Goal: Task Accomplishment & Management: Manage account settings

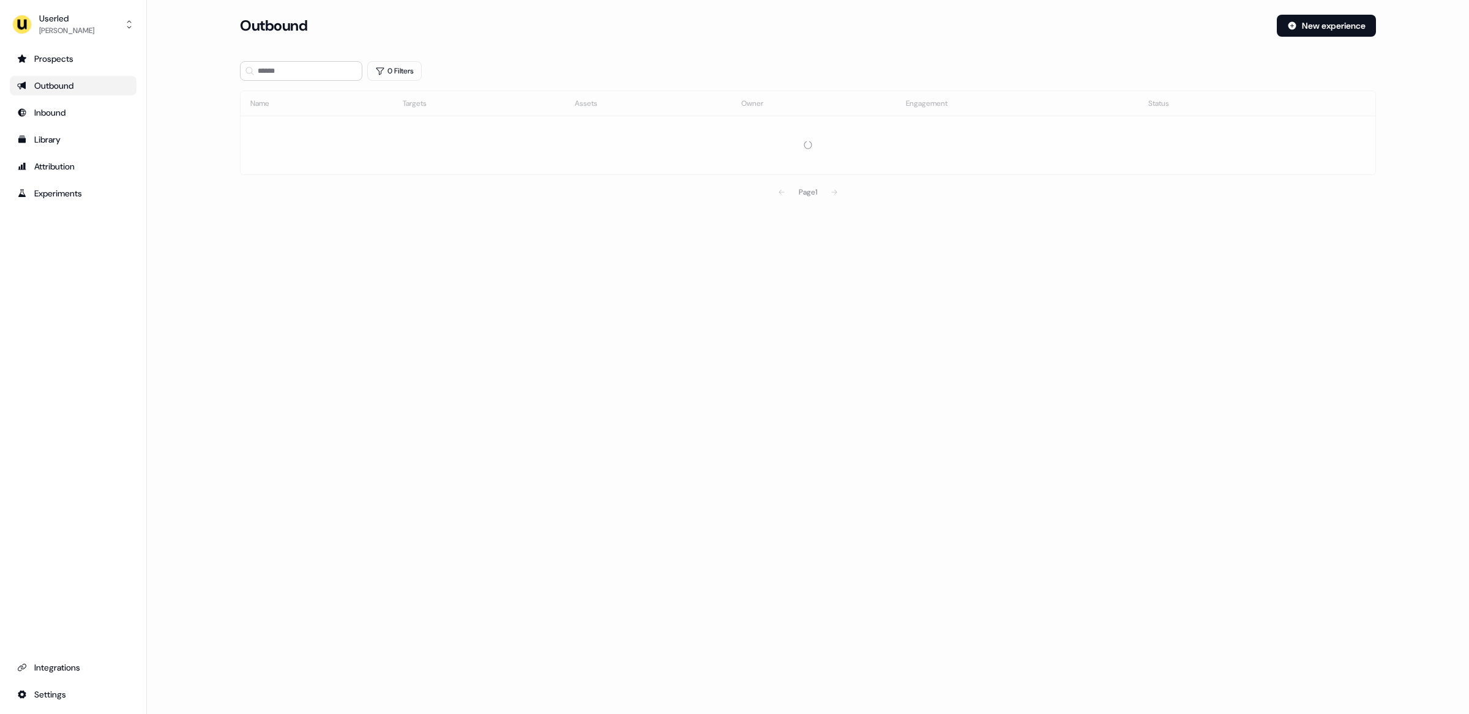
click at [197, 205] on main "Loading... Outbound New experience 0 Filters Name Targets Assets Owner Engageme…" at bounding box center [808, 127] width 1322 height 224
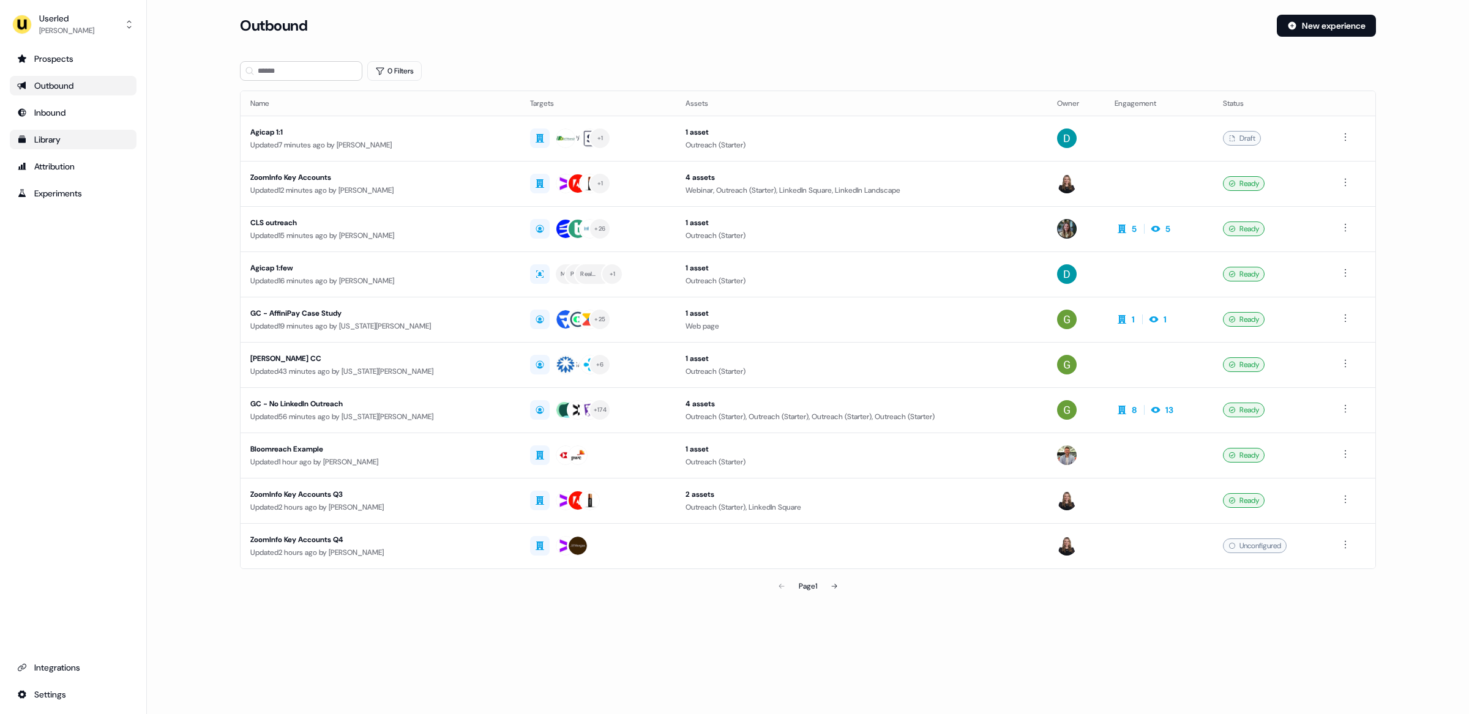
click at [43, 144] on div "Library" at bounding box center [73, 139] width 112 height 12
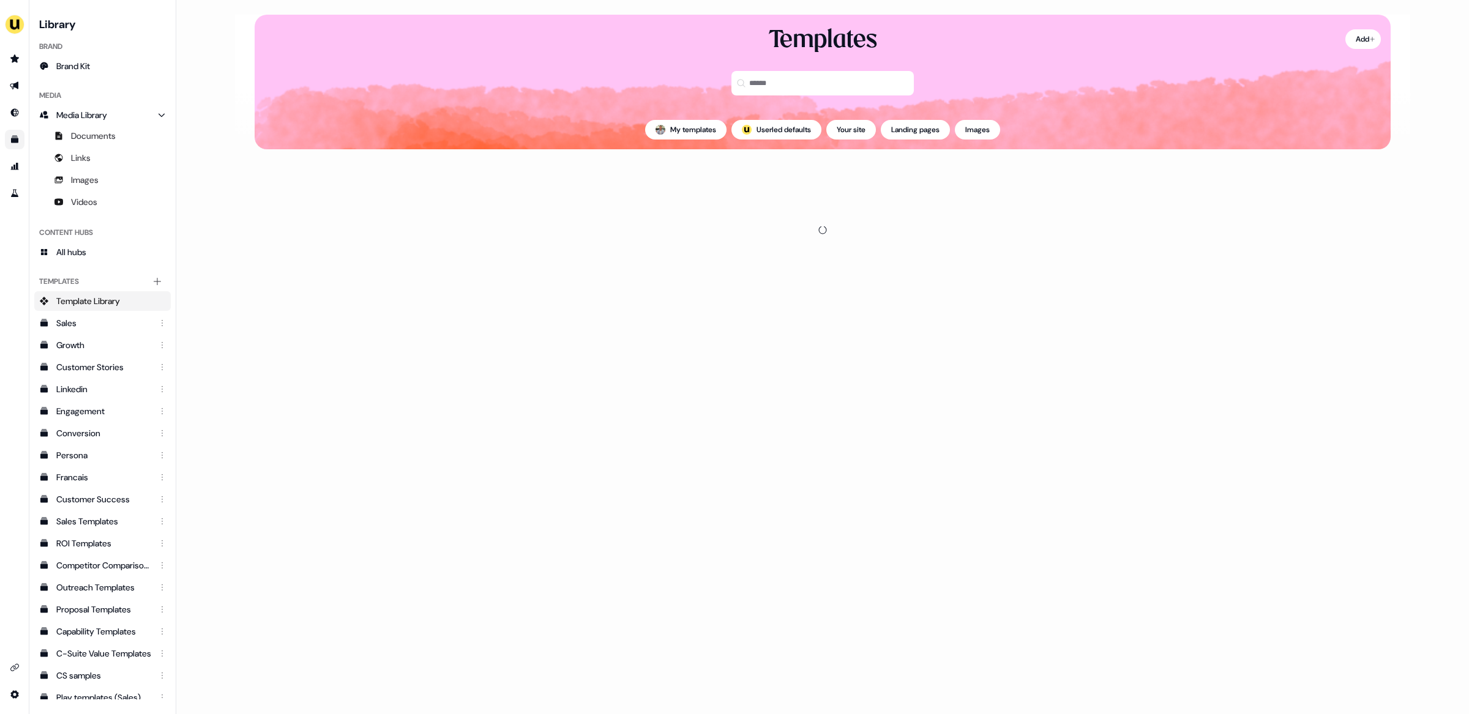
click at [214, 165] on main "Loading... Add Templates My templates ; Userled defaults Your site Landing page…" at bounding box center [822, 357] width 1293 height 714
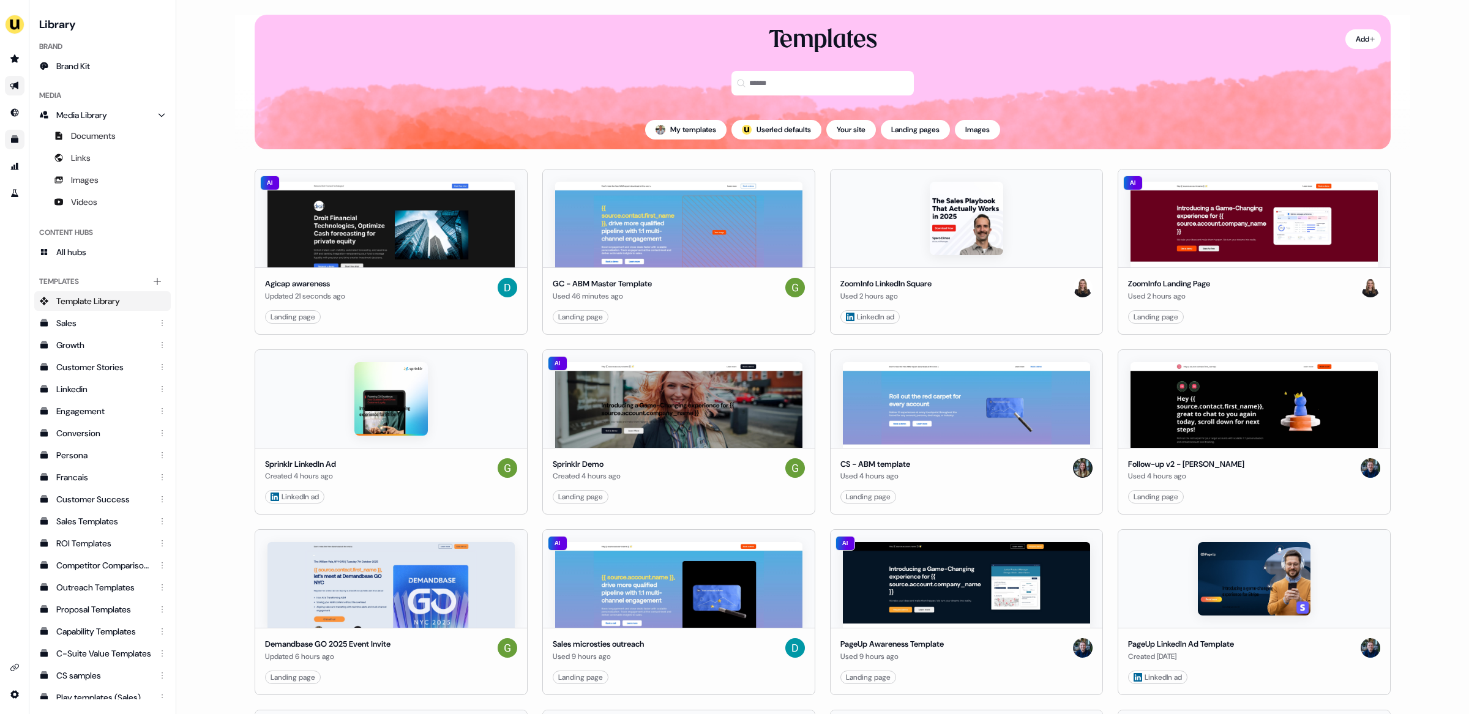
click at [11, 79] on link "Go to outbound experience" at bounding box center [15, 86] width 20 height 20
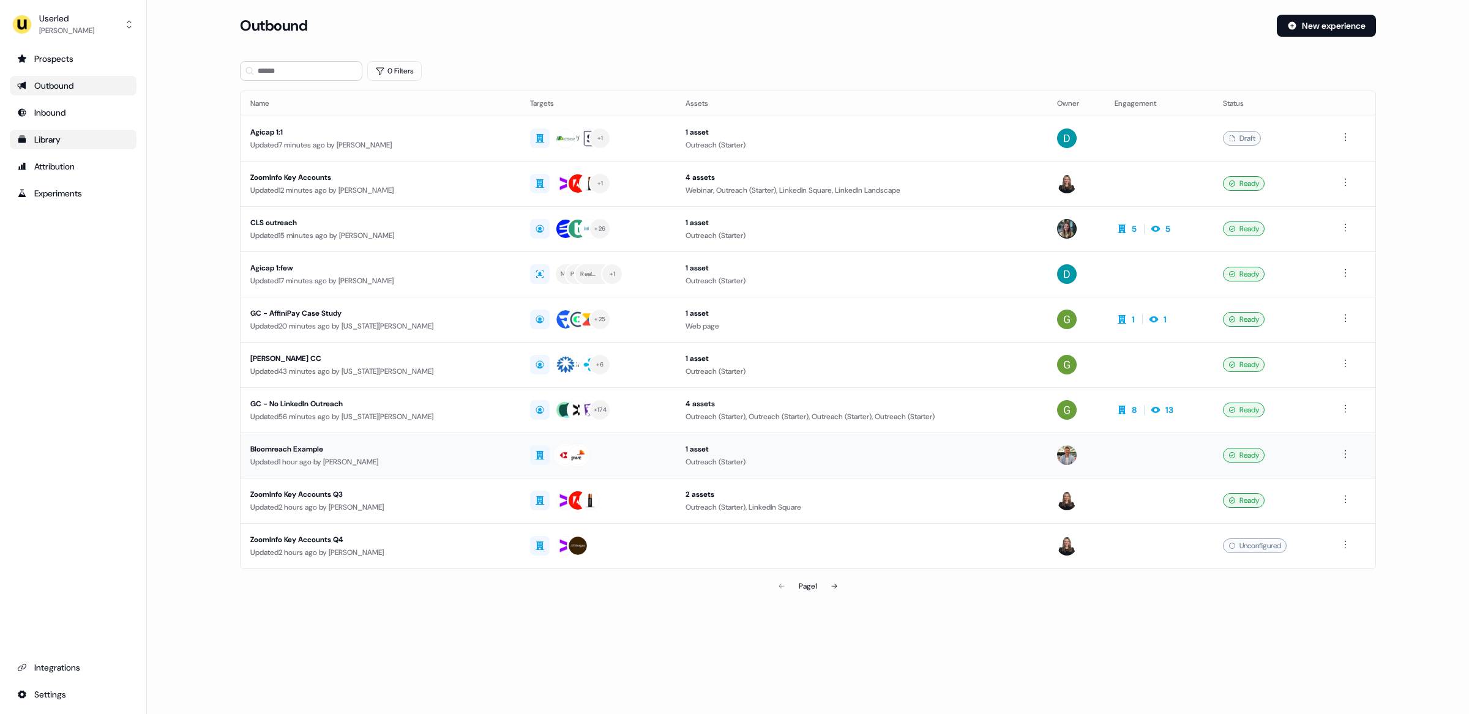
click at [405, 457] on div "Updated 1 hour ago by [PERSON_NAME]" at bounding box center [380, 462] width 260 height 12
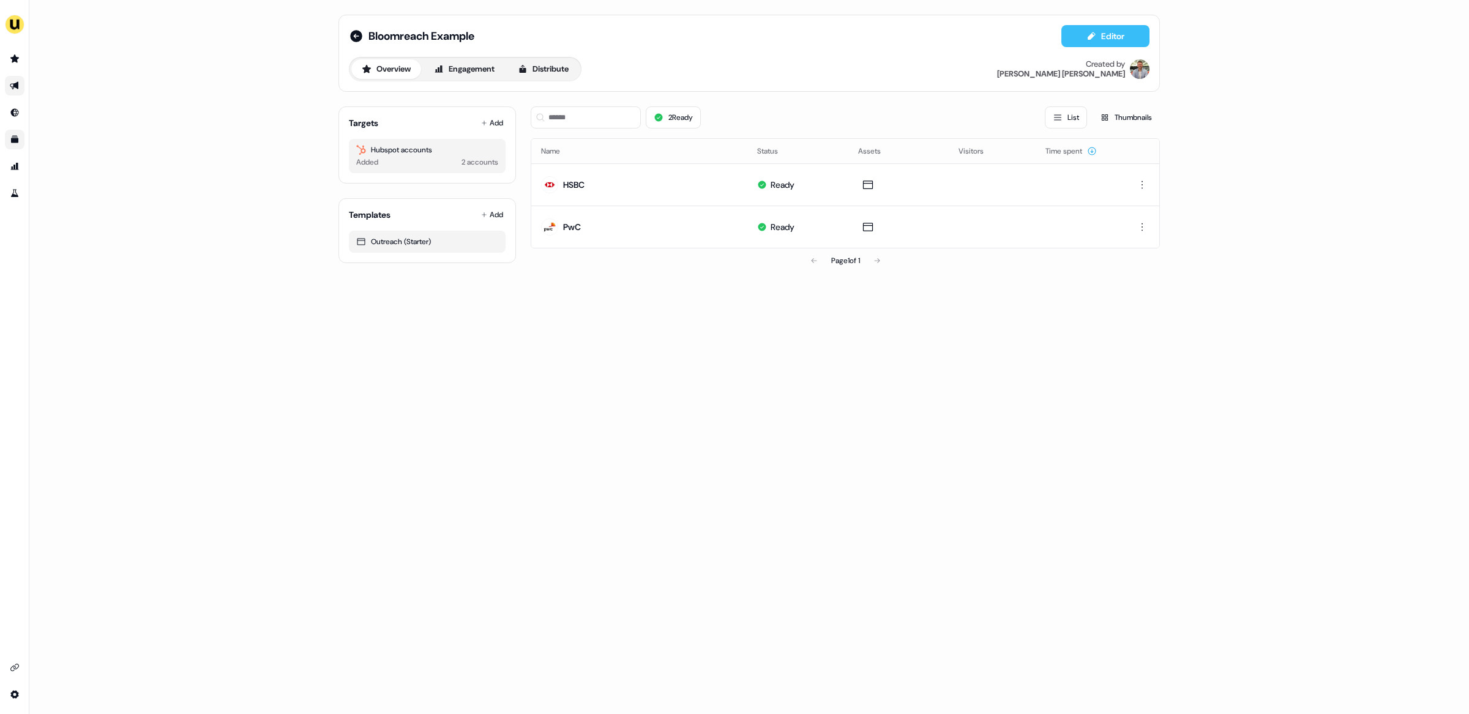
click at [1082, 35] on button "Editor" at bounding box center [1105, 36] width 88 height 22
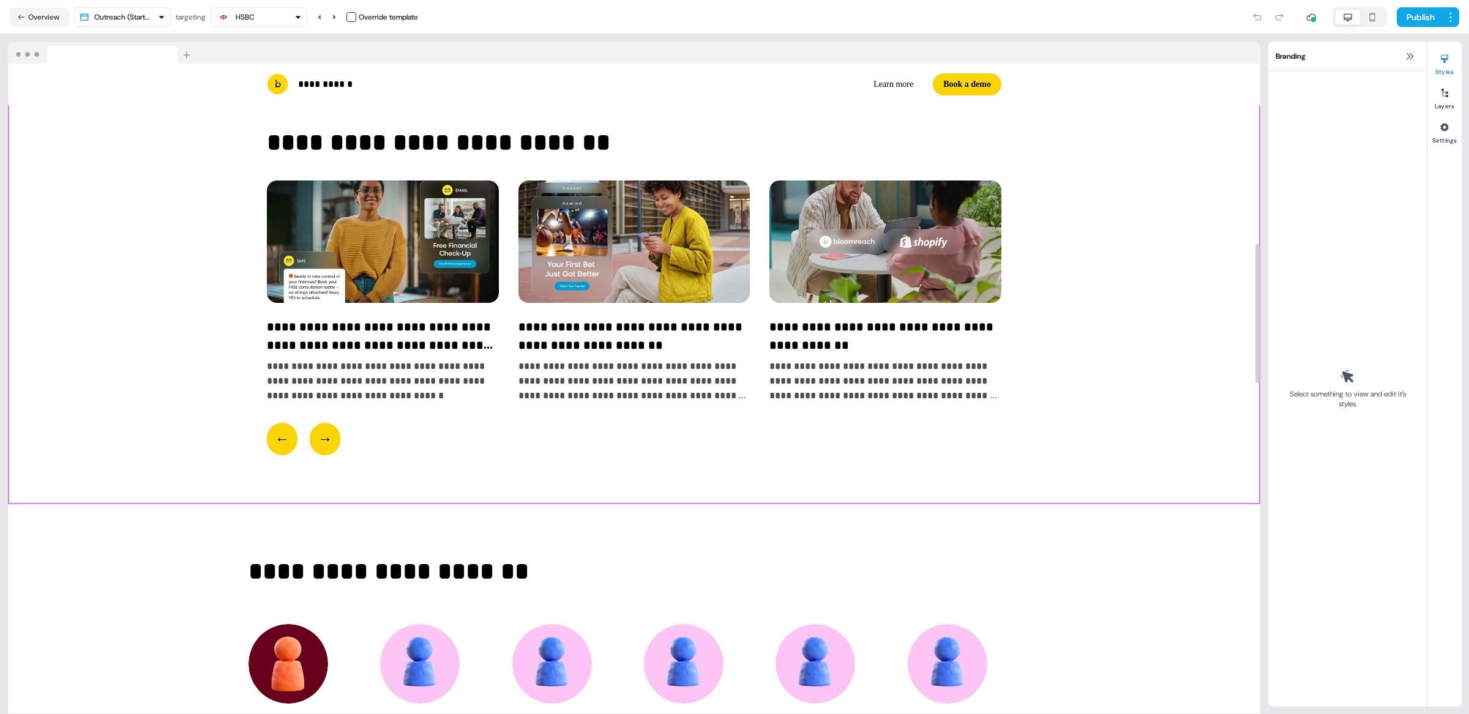
scroll to position [840, 0]
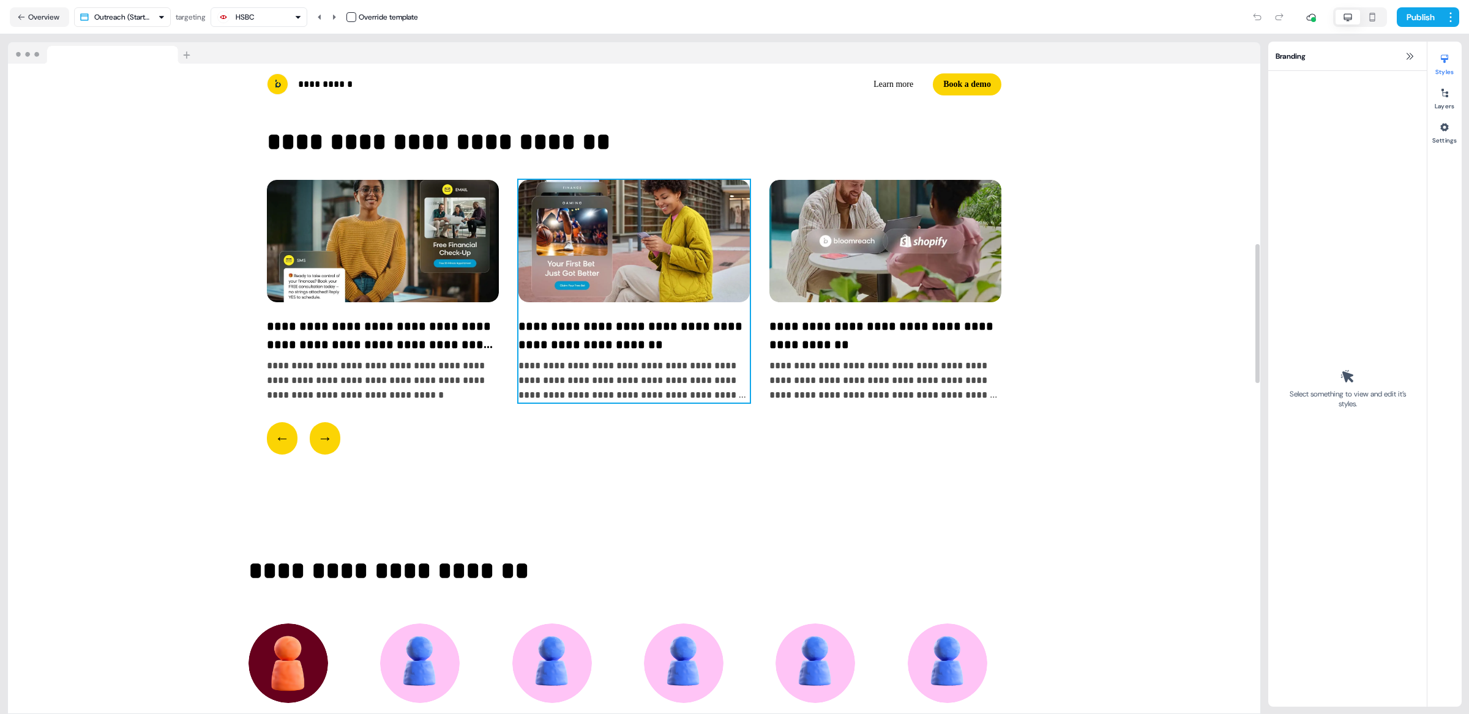
click at [588, 387] on div "**********" at bounding box center [634, 291] width 232 height 223
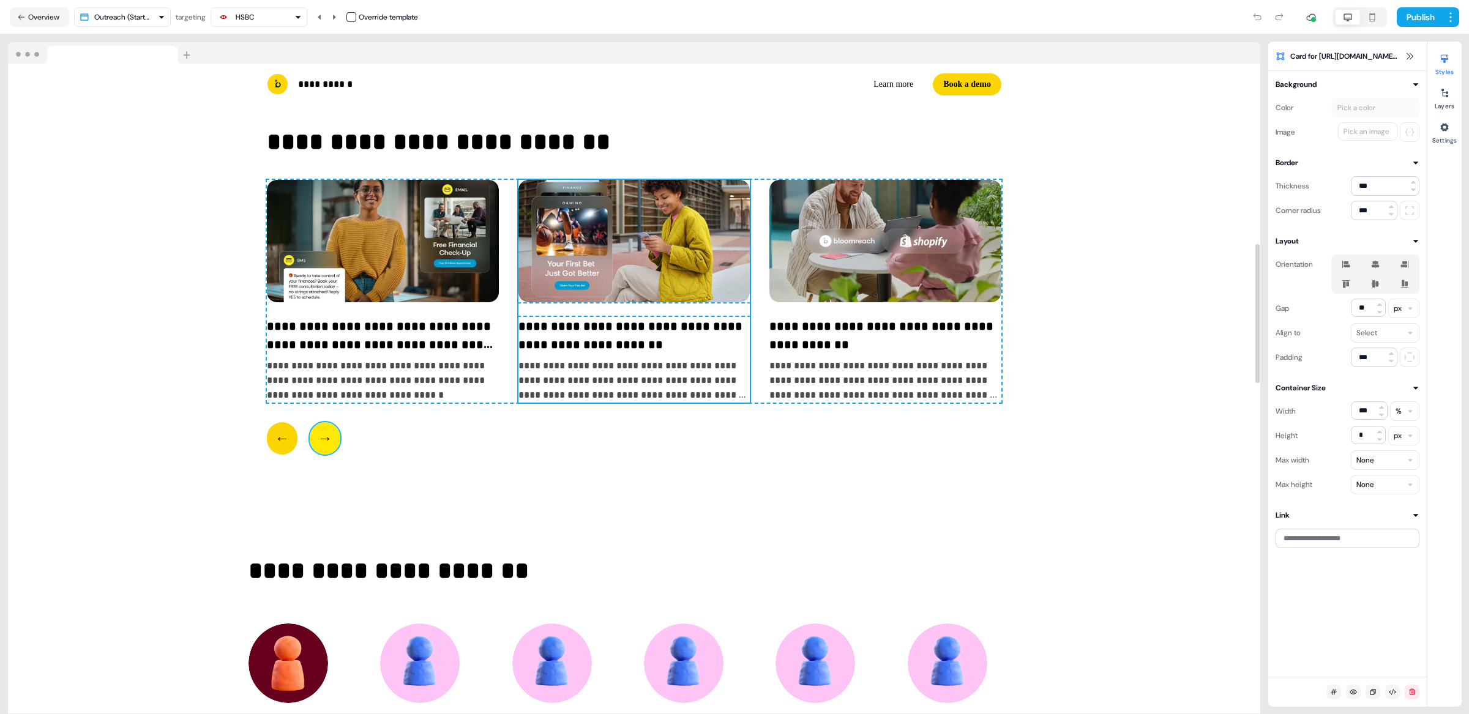
click at [322, 455] on button "→" at bounding box center [325, 438] width 31 height 32
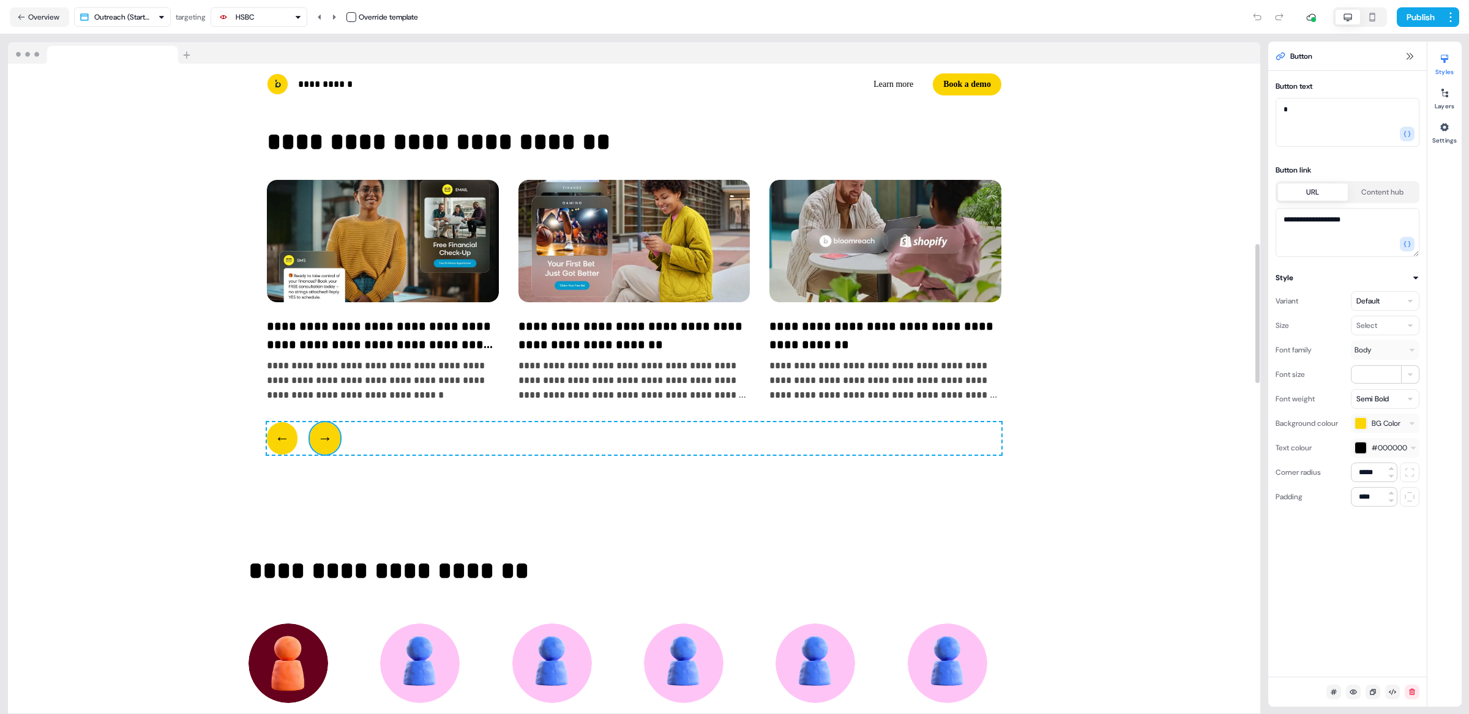
click at [380, 455] on div "← → To pick up a draggable item, press the space bar. While dragging, use the a…" at bounding box center [634, 438] width 734 height 32
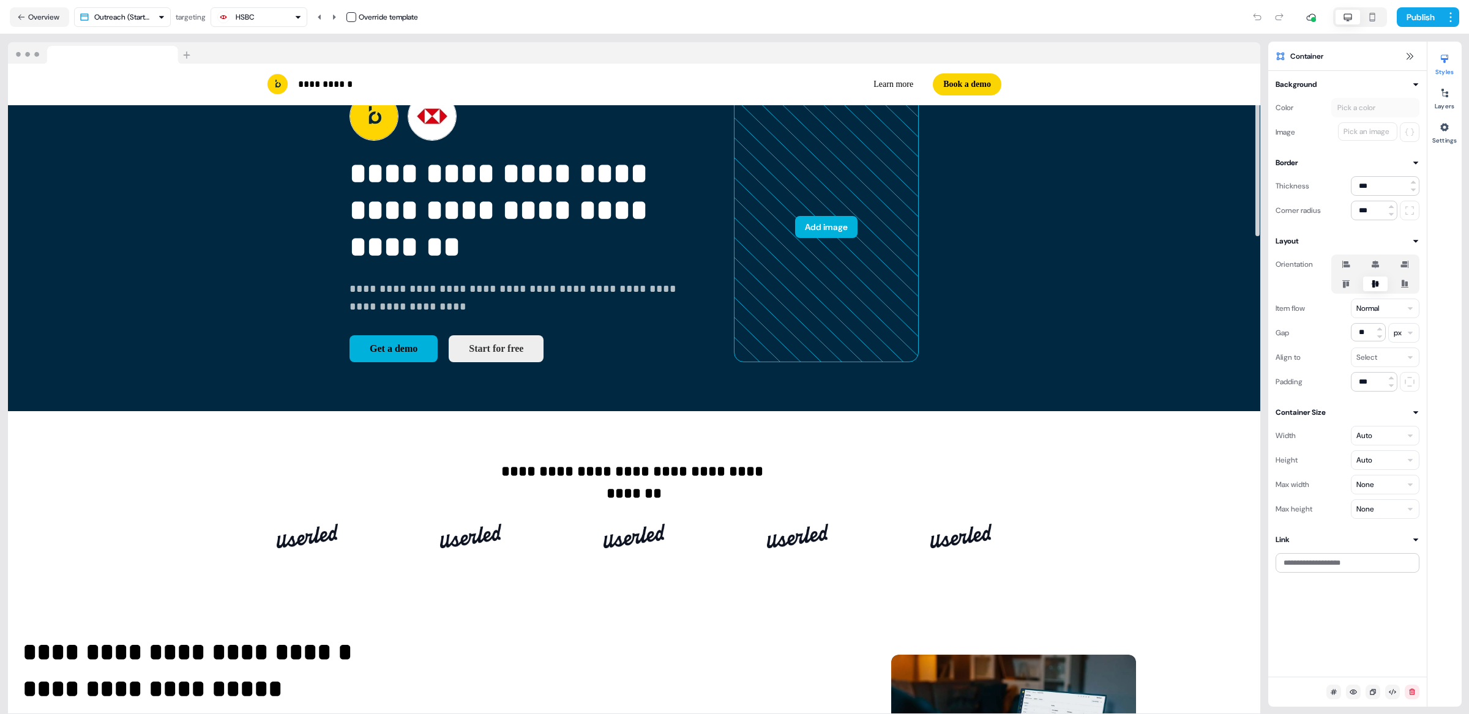
scroll to position [0, 0]
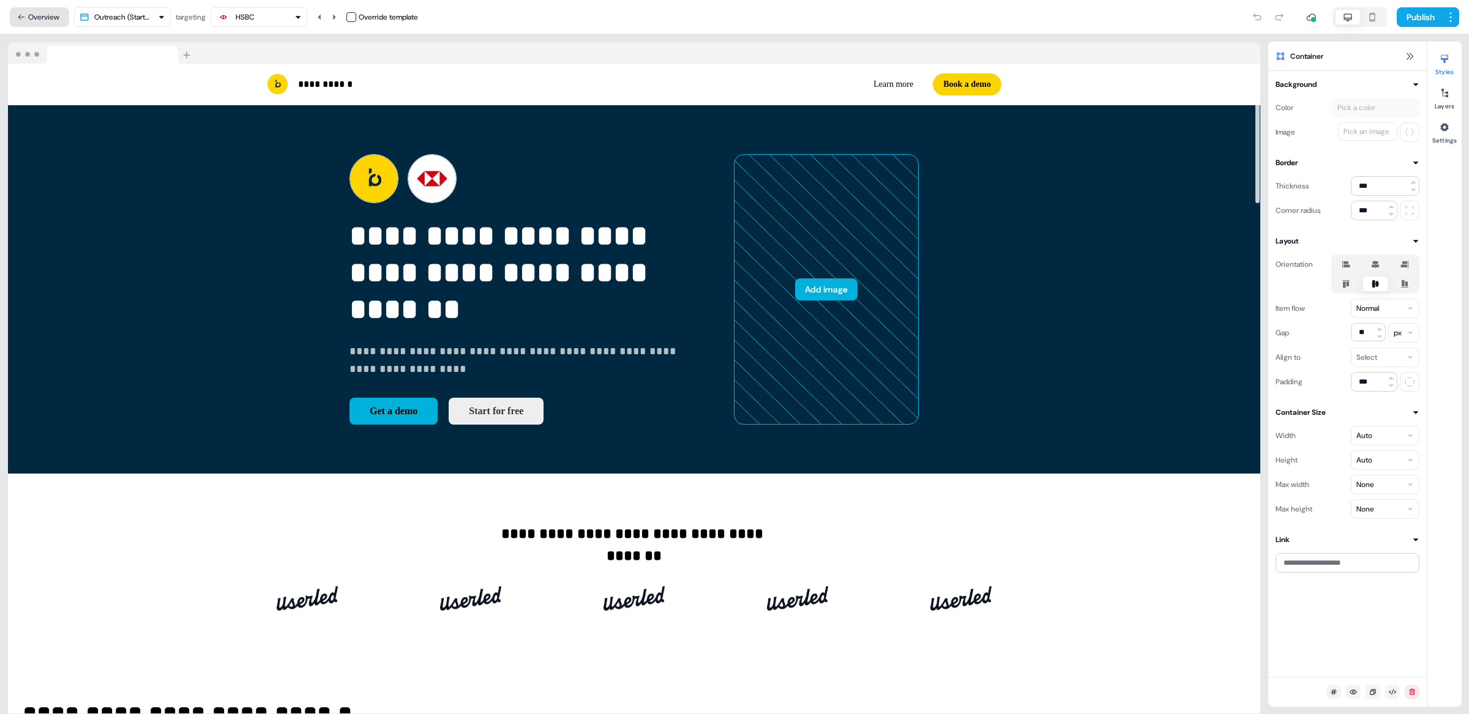
click at [46, 20] on button "Overview" at bounding box center [39, 17] width 59 height 20
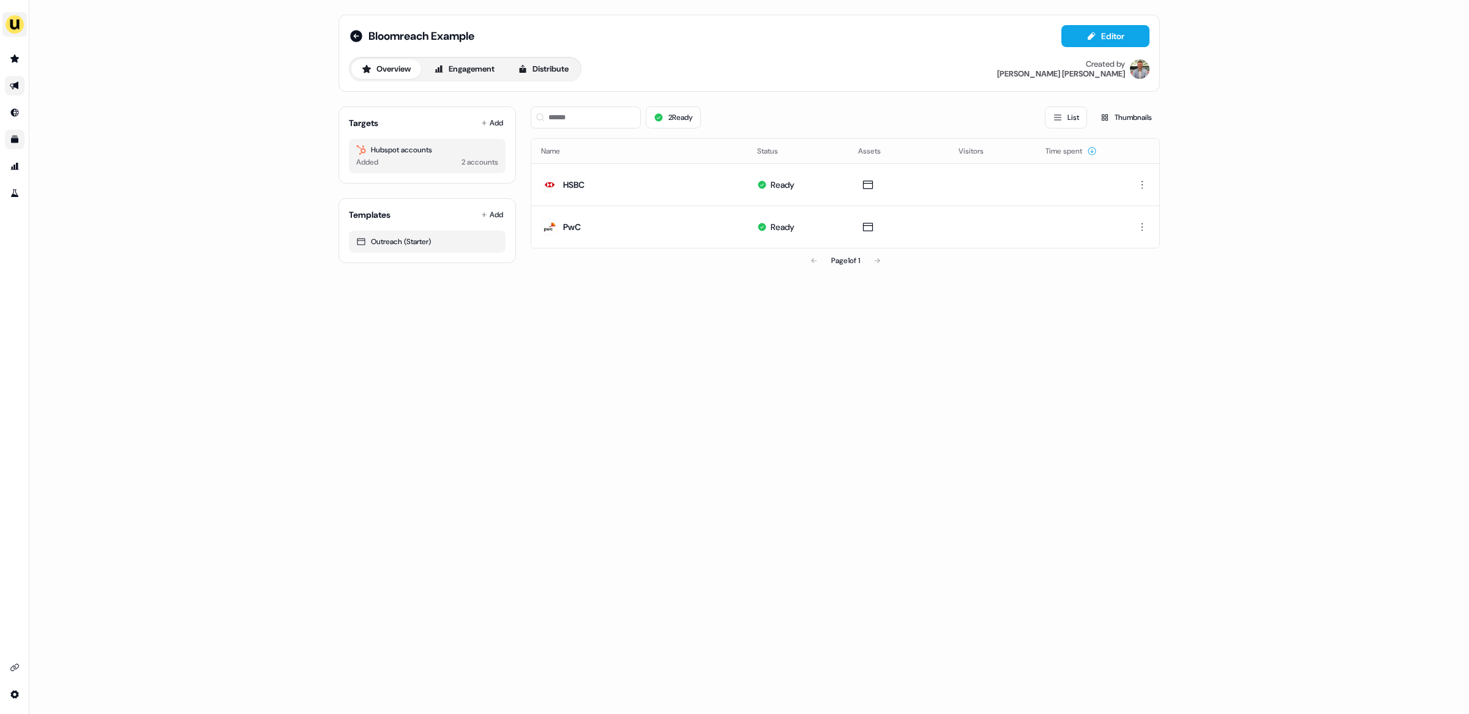
click at [15, 30] on img "side nav menu" at bounding box center [15, 25] width 20 height 20
click at [51, 124] on div "Logout" at bounding box center [63, 124] width 116 height 22
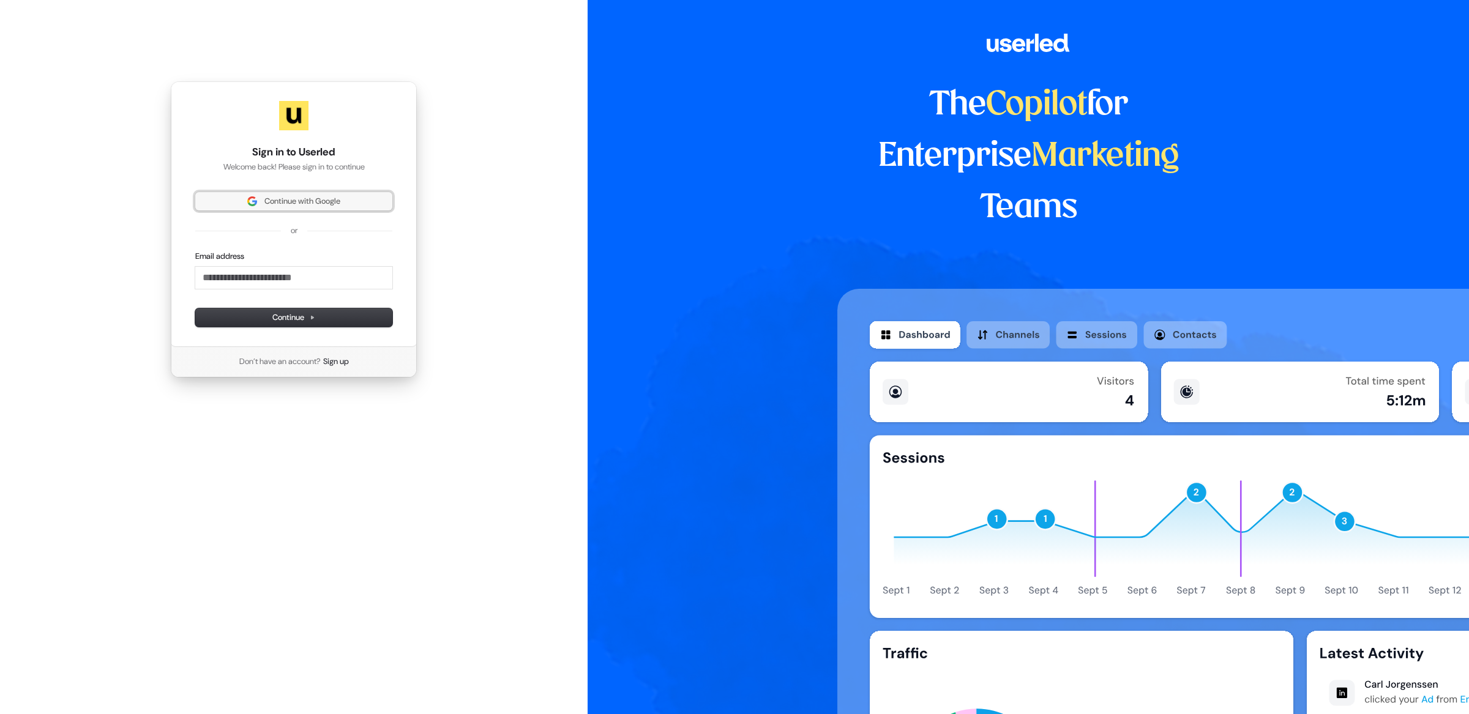
click at [254, 203] on span "Continue with Google" at bounding box center [294, 201] width 182 height 11
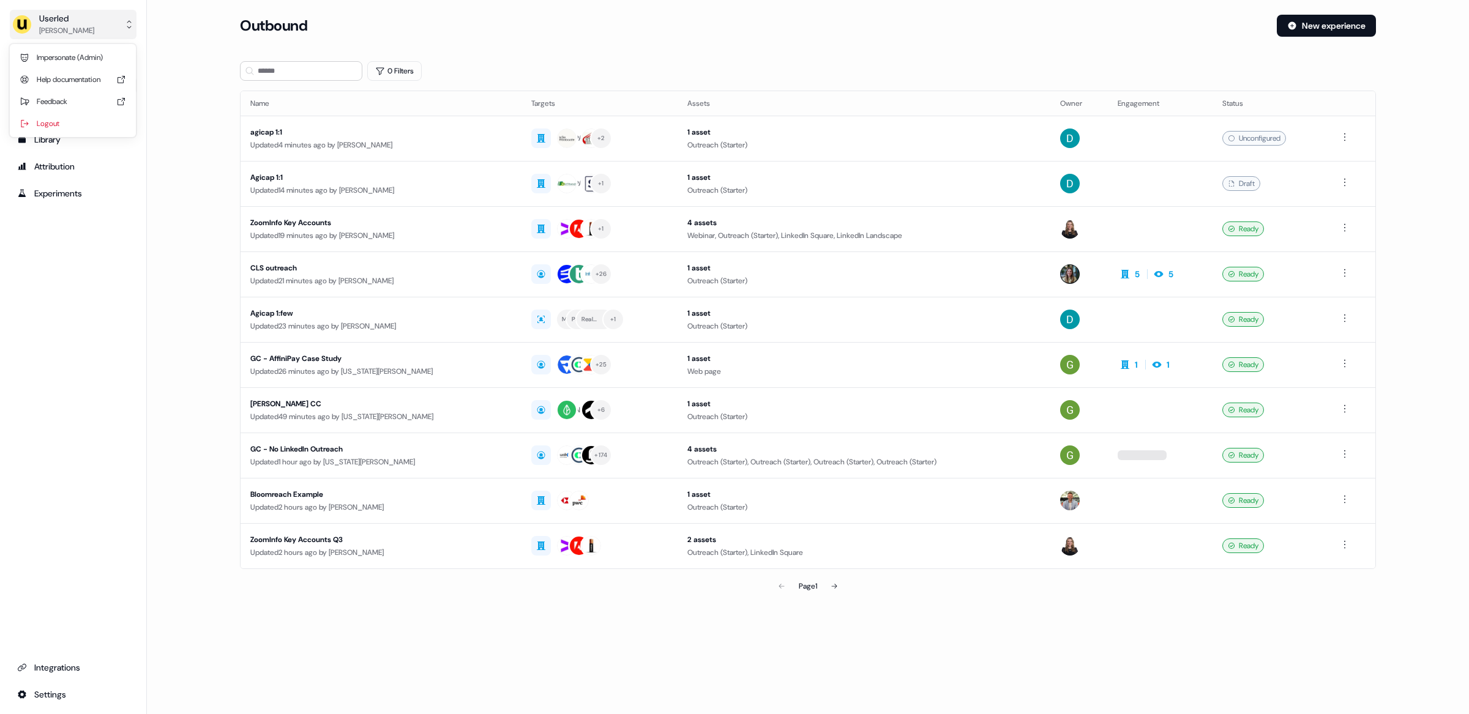
click at [94, 21] on button "Userled Oliver Grogan" at bounding box center [73, 24] width 127 height 29
click at [88, 59] on div "Impersonate (Admin)" at bounding box center [73, 58] width 116 height 22
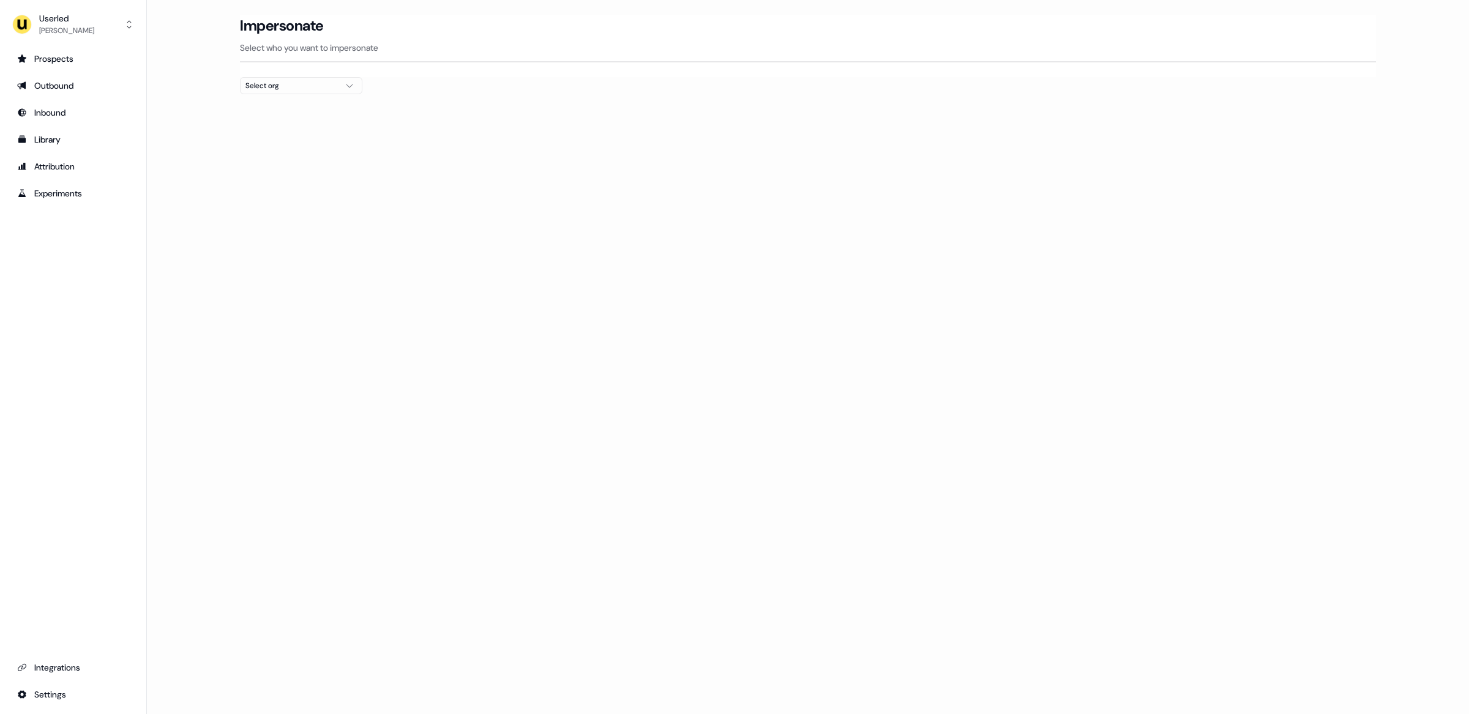
click at [319, 85] on div "Select org" at bounding box center [291, 86] width 92 height 12
type input "*"
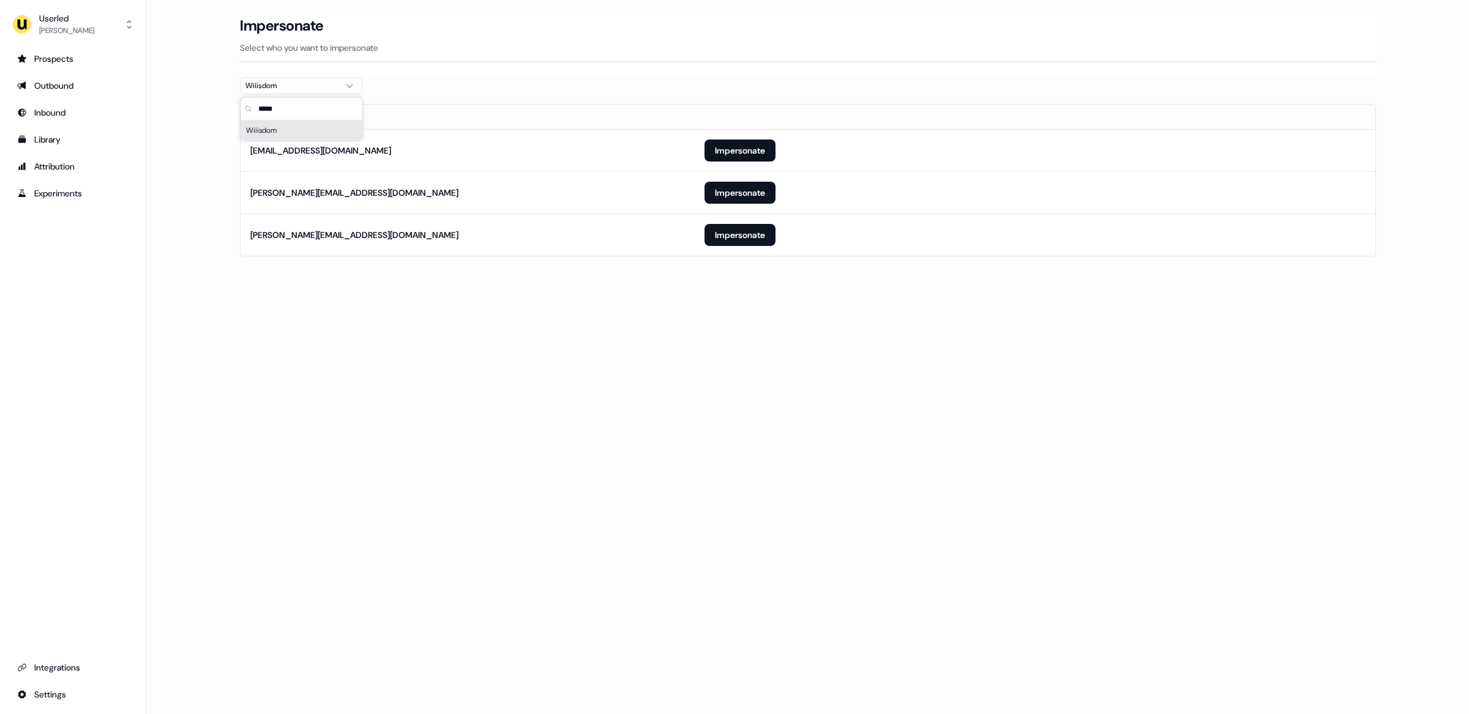
type input "*****"
click at [446, 427] on div "Loading... Impersonate Select who you want to impersonate Wiiisdom Email ailsa.…" at bounding box center [808, 357] width 1322 height 714
click at [734, 148] on button "Impersonate" at bounding box center [739, 151] width 71 height 22
